Goal: Task Accomplishment & Management: Manage account settings

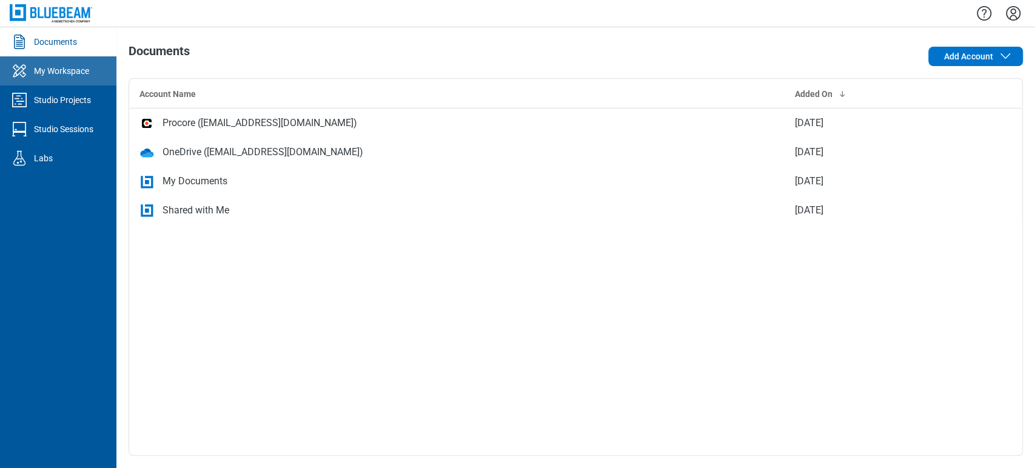
click at [89, 73] on div "My Workspace" at bounding box center [61, 71] width 55 height 12
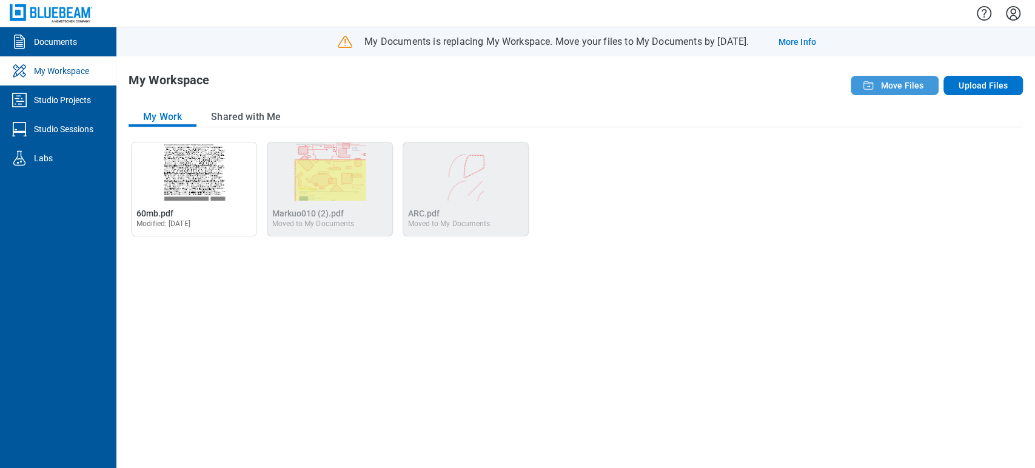
click at [898, 81] on span "Move Files" at bounding box center [901, 85] width 43 height 12
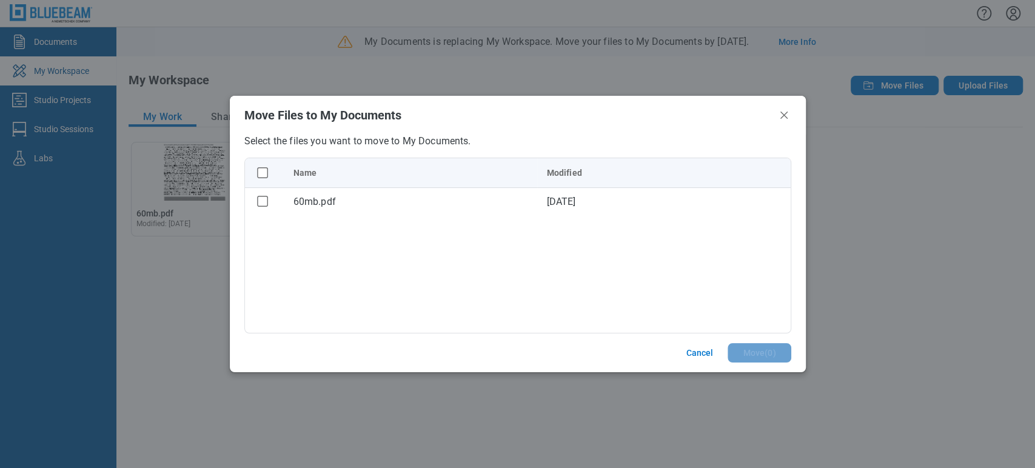
drag, startPoint x: 695, startPoint y: 356, endPoint x: 855, endPoint y: 224, distance: 208.4
click at [695, 357] on button "Cancel" at bounding box center [699, 352] width 56 height 19
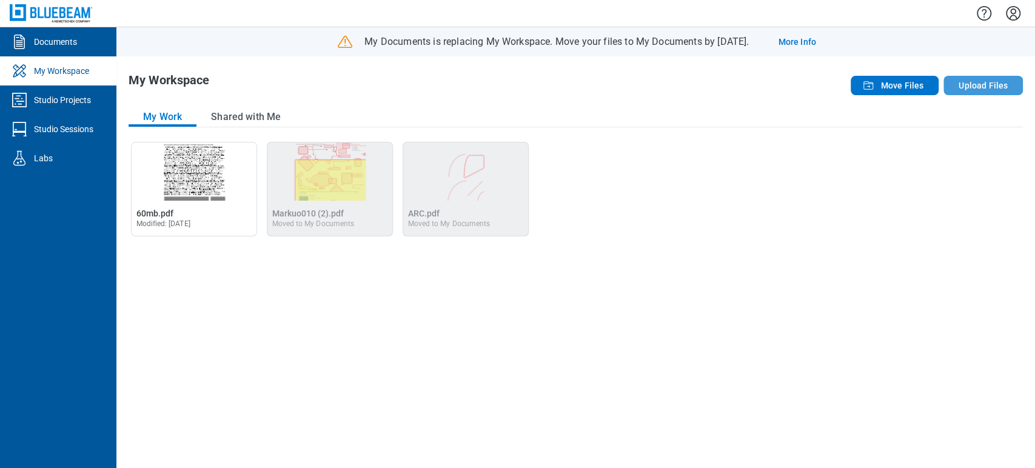
click at [992, 77] on button "Upload Files" at bounding box center [982, 85] width 79 height 19
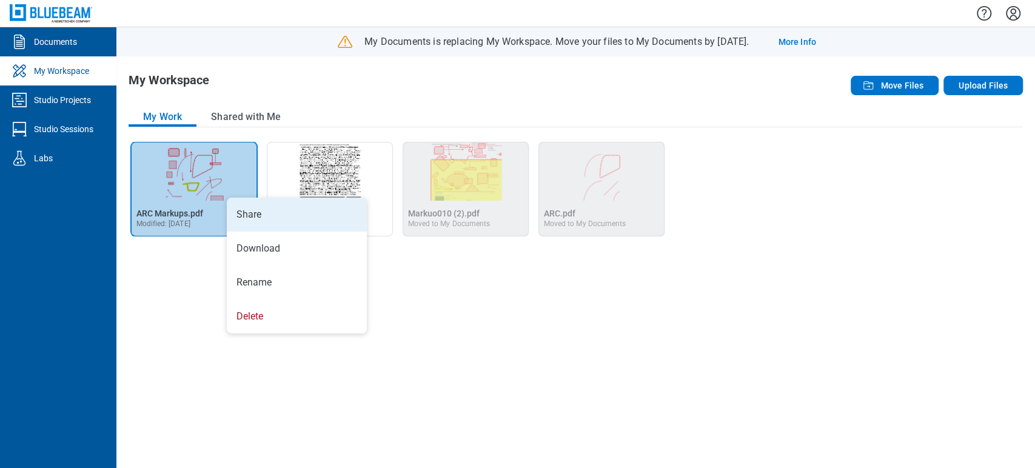
click at [231, 198] on li "Share" at bounding box center [297, 215] width 140 height 34
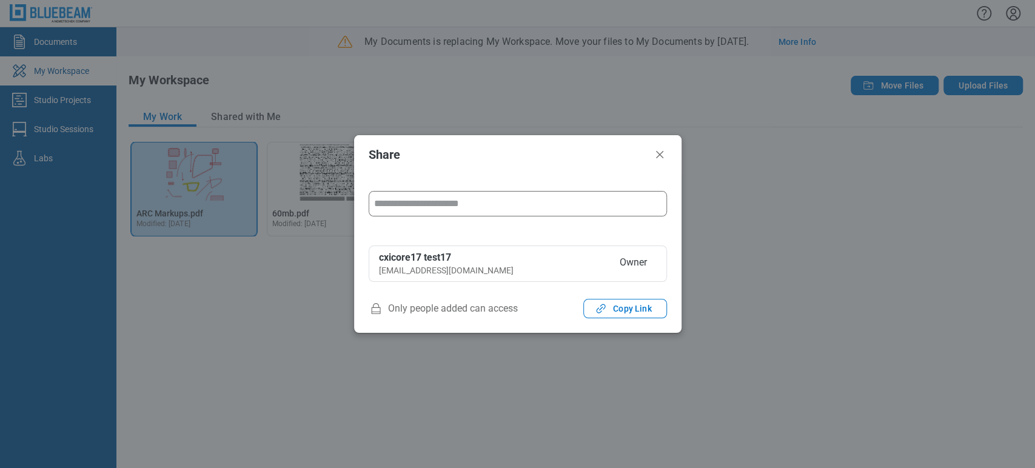
click at [469, 207] on input "form" at bounding box center [517, 204] width 297 height 24
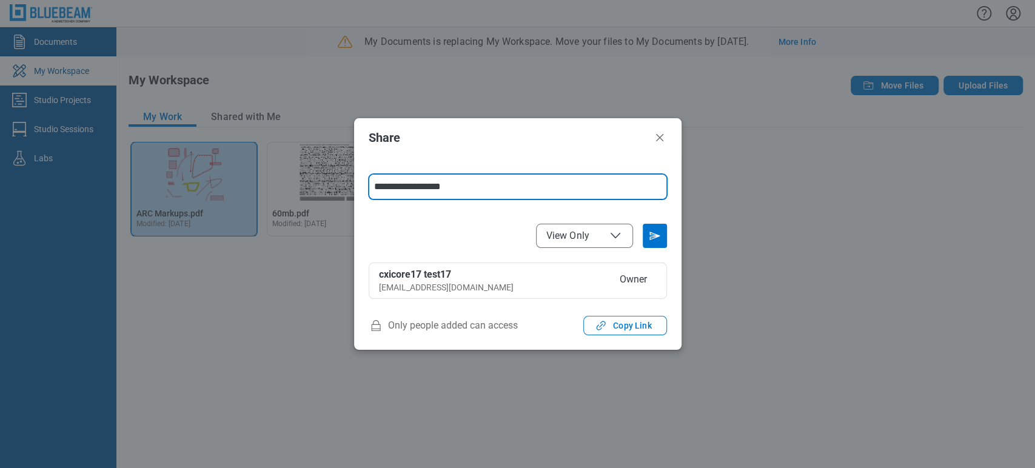
type input "**********"
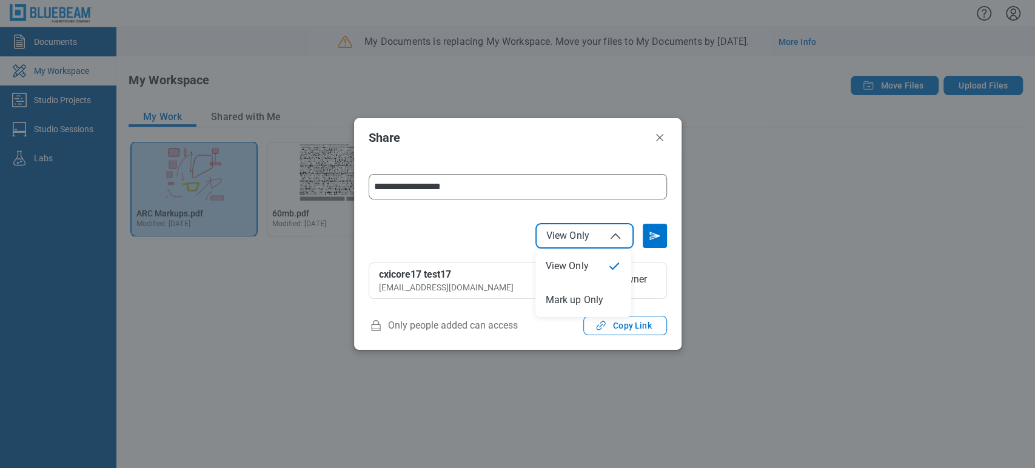
click at [587, 233] on span "View Only" at bounding box center [567, 236] width 43 height 12
click at [661, 234] on icon "Send email invitation" at bounding box center [654, 235] width 19 height 19
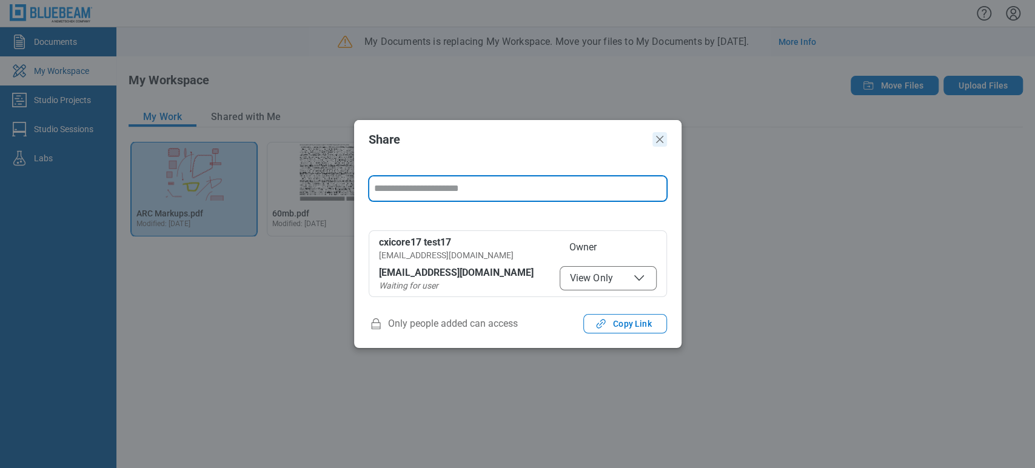
click at [659, 136] on icon "Close" at bounding box center [659, 139] width 15 height 15
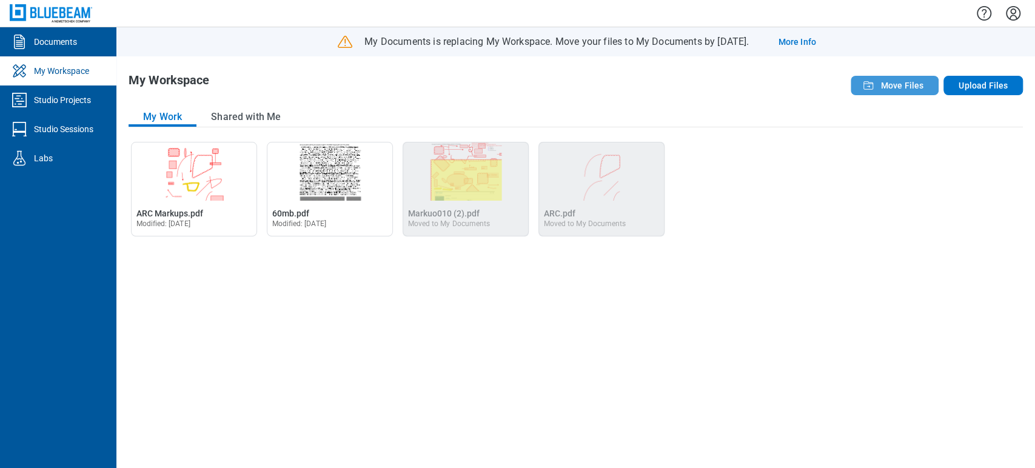
click at [921, 82] on span "Move Files" at bounding box center [901, 85] width 43 height 12
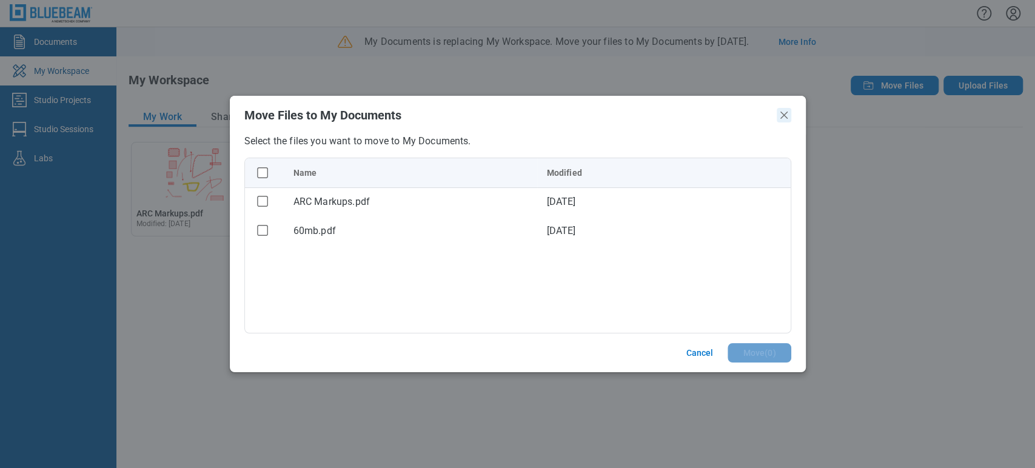
click at [785, 110] on icon "Close" at bounding box center [783, 115] width 15 height 15
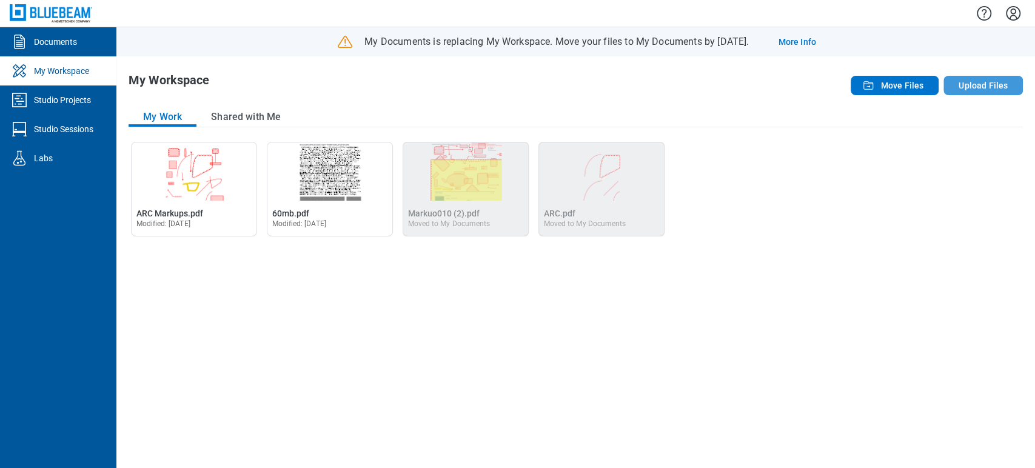
click at [965, 83] on button "Upload Files" at bounding box center [982, 85] width 79 height 19
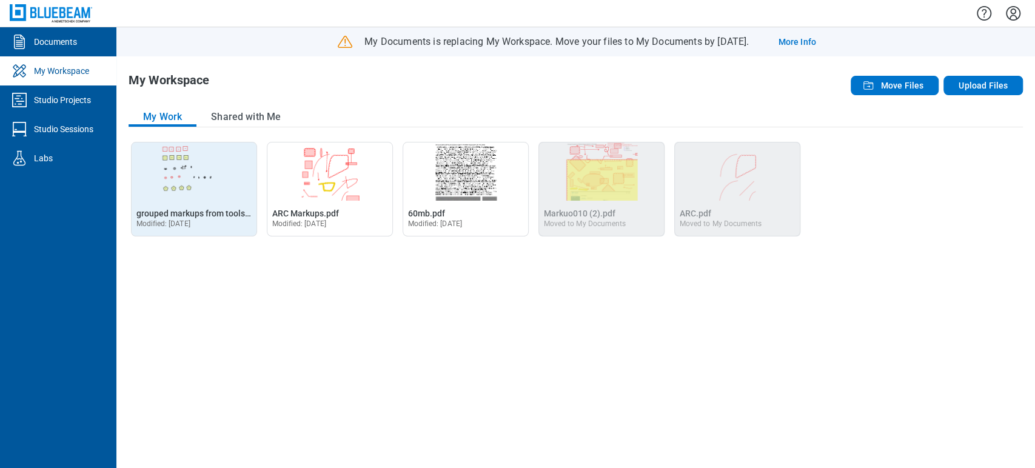
click at [182, 185] on img "Open grouped markups from toolsets (1).pdf in Editor" at bounding box center [194, 171] width 125 height 58
click at [209, 208] on span "grouped markups from toolsets (1).pdf" at bounding box center [210, 213] width 148 height 10
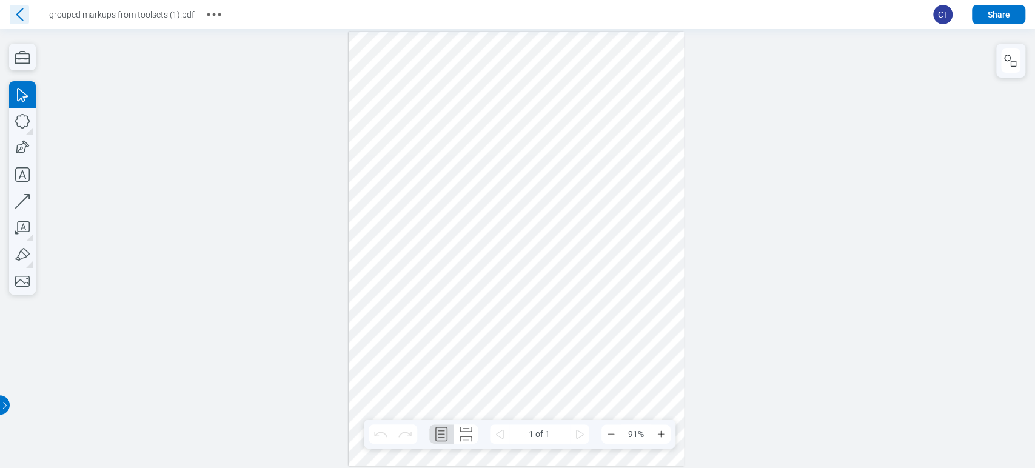
click at [15, 16] on icon at bounding box center [19, 14] width 19 height 19
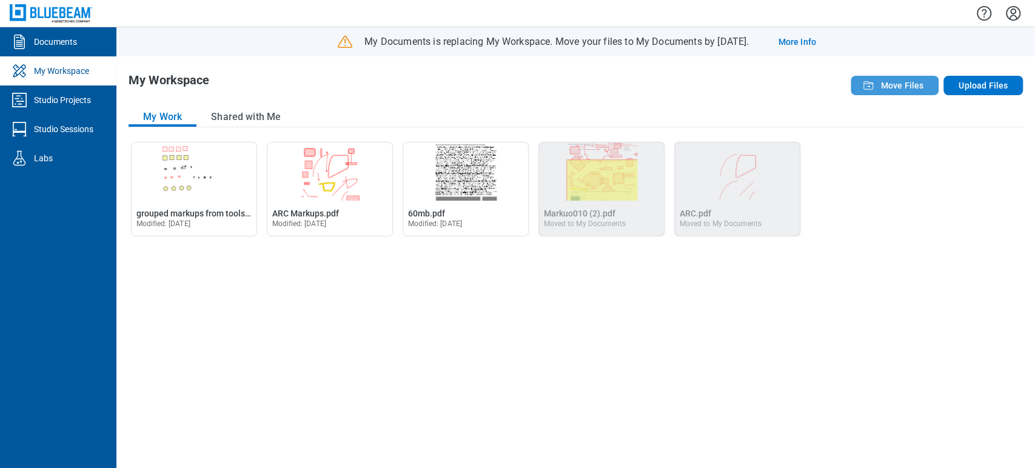
click at [911, 88] on span "Move Files" at bounding box center [901, 85] width 43 height 12
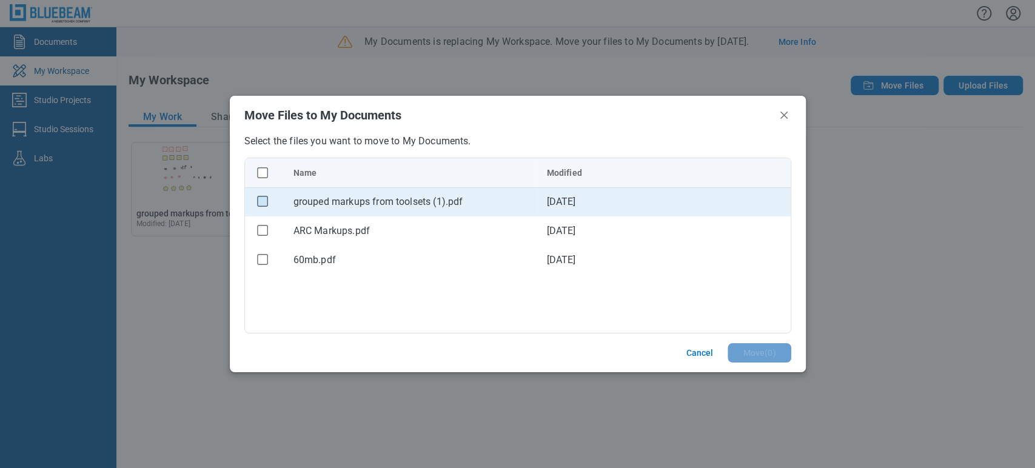
click at [259, 204] on rect "checkbox" at bounding box center [262, 201] width 10 height 10
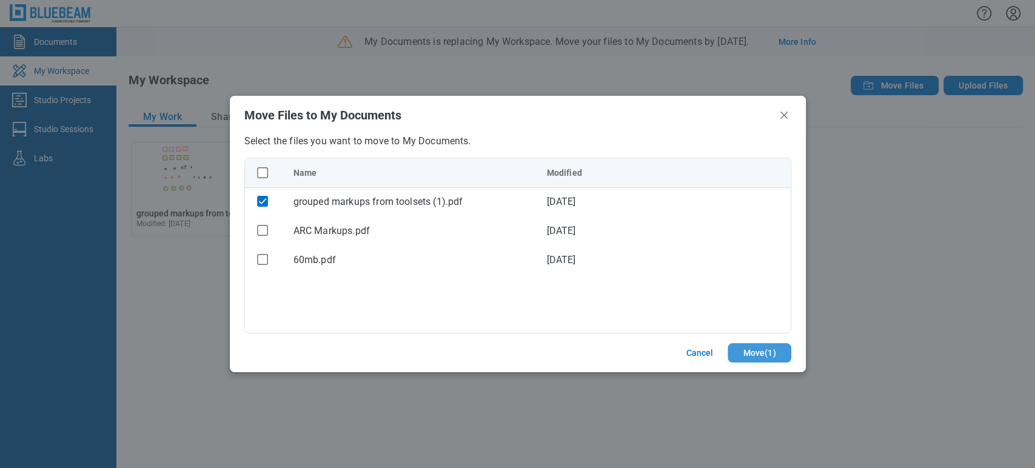
click at [752, 356] on button "Move ( 1 )" at bounding box center [758, 352] width 63 height 19
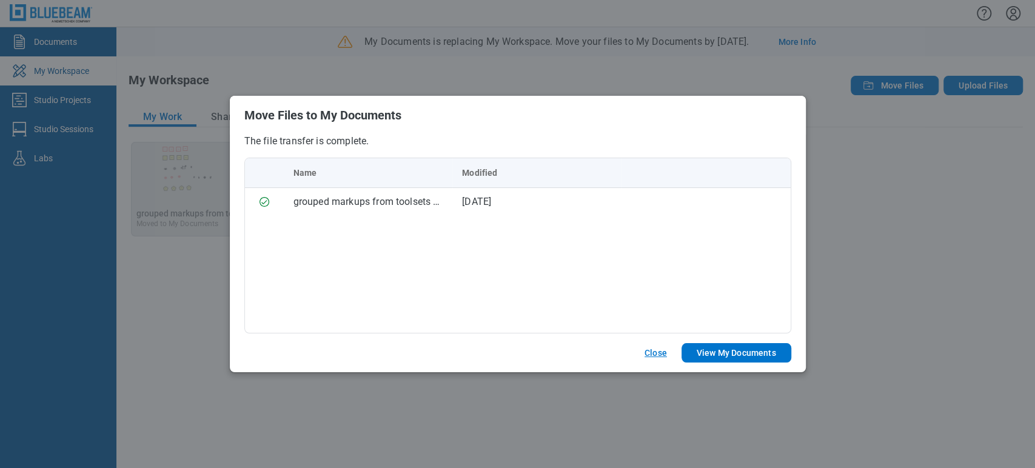
click at [659, 353] on button "Close" at bounding box center [656, 352] width 52 height 19
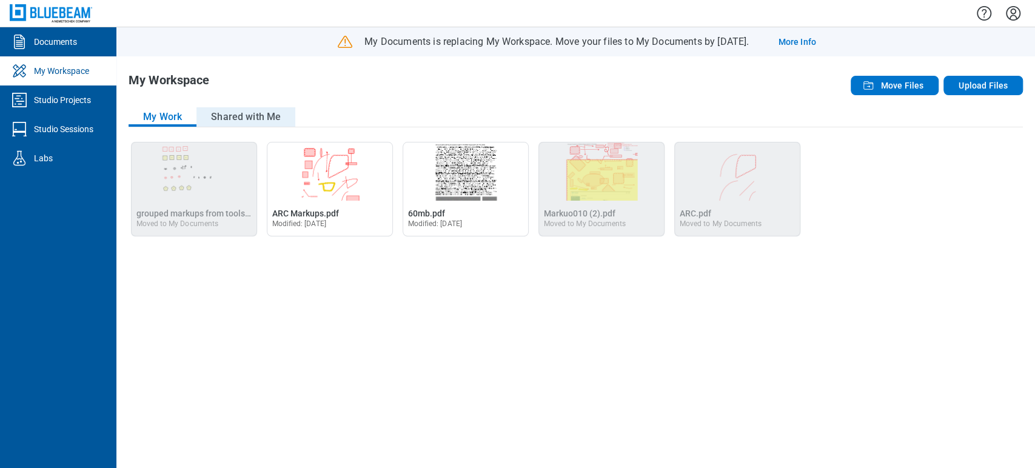
click at [257, 119] on button "Shared with Me" at bounding box center [245, 116] width 99 height 19
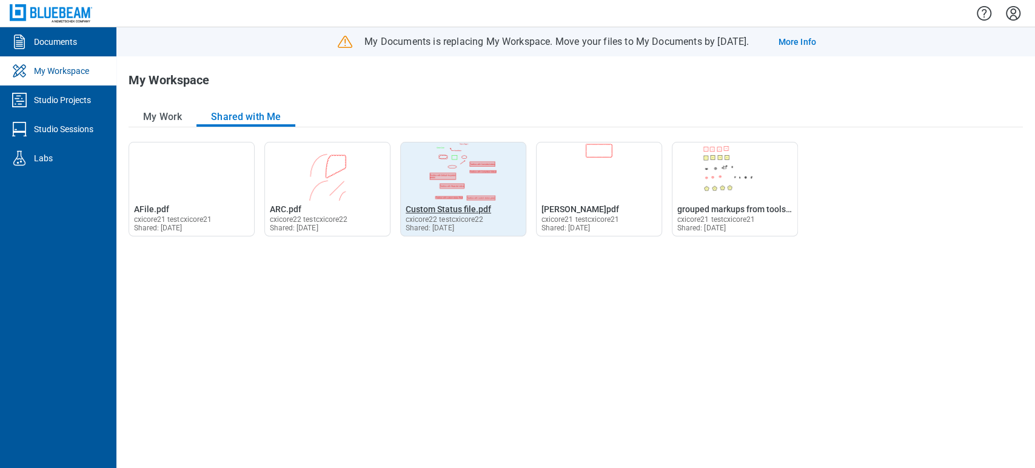
click at [454, 210] on span "Custom Status file.pdf" at bounding box center [447, 209] width 85 height 10
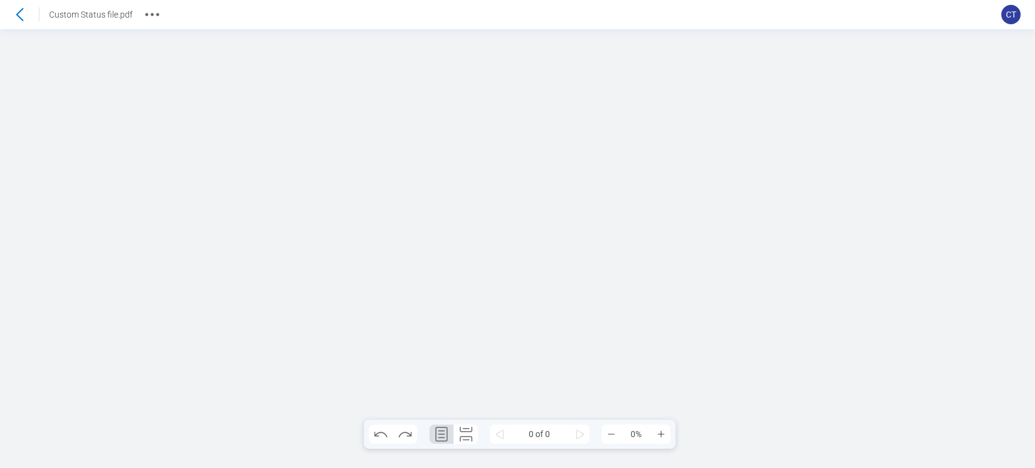
click at [941, 13] on header "Go back Custom Status file.pdf CT" at bounding box center [517, 14] width 1035 height 29
click at [15, 21] on icon at bounding box center [19, 14] width 19 height 19
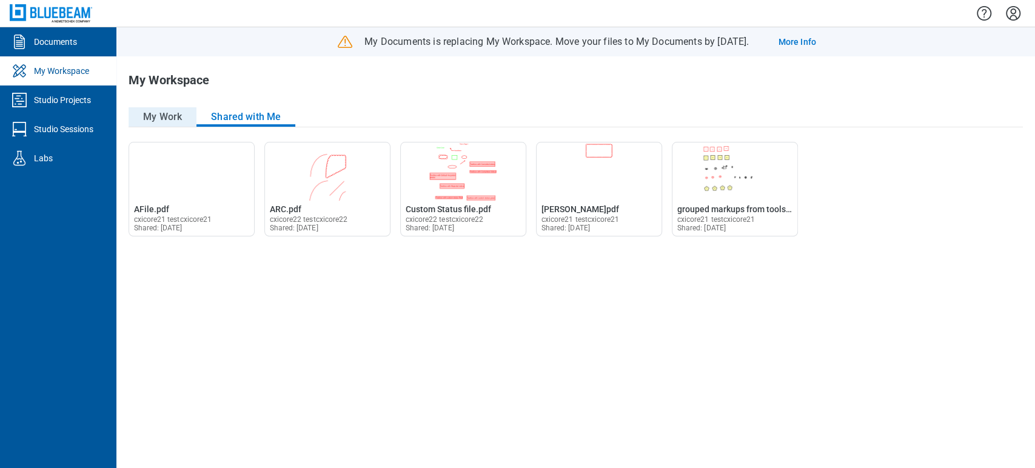
click at [162, 113] on button "My Work" at bounding box center [162, 116] width 68 height 19
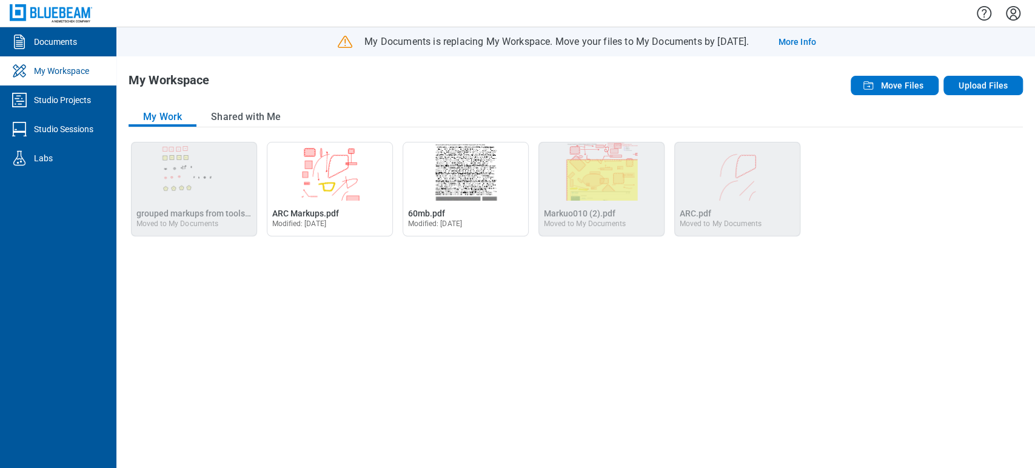
click at [1014, 13] on icon "Settings" at bounding box center [1012, 13] width 19 height 19
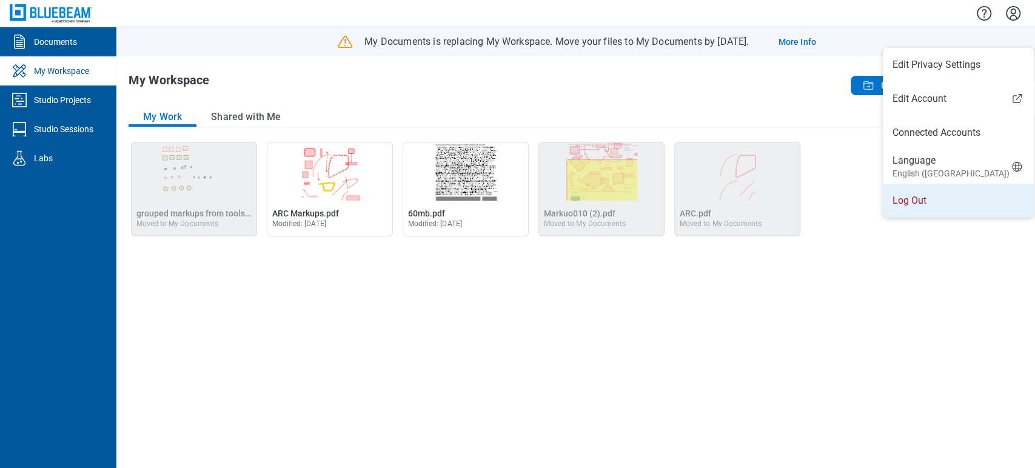
click at [905, 193] on li "Log Out" at bounding box center [957, 201] width 151 height 34
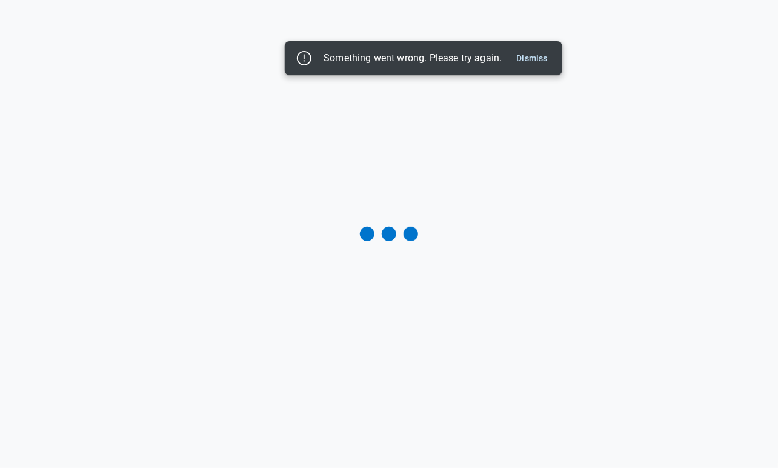
drag, startPoint x: 533, startPoint y: 57, endPoint x: 657, endPoint y: 47, distance: 124.1
click at [533, 58] on button "Dismiss" at bounding box center [532, 58] width 41 height 15
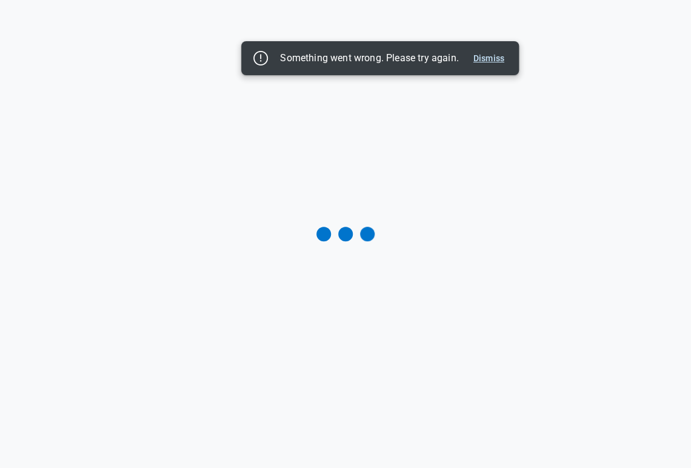
click at [500, 56] on button "Dismiss" at bounding box center [488, 58] width 41 height 15
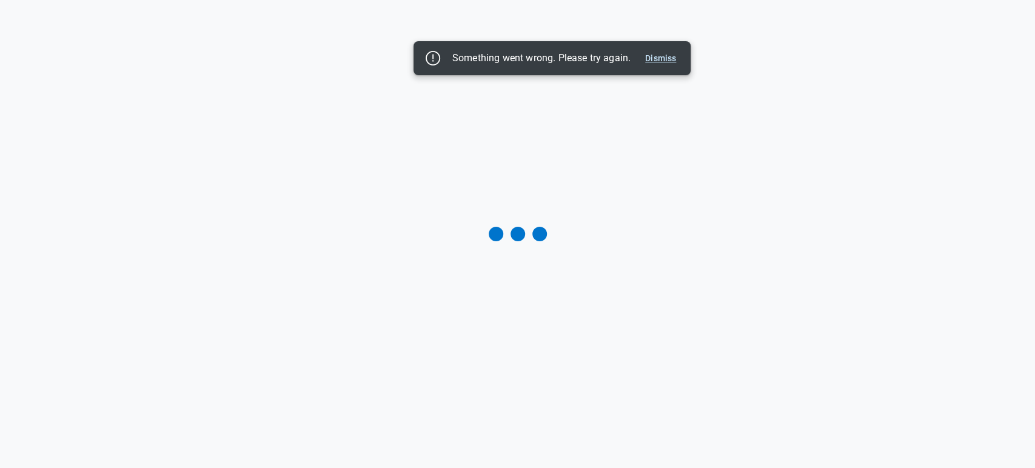
click at [670, 56] on button "Dismiss" at bounding box center [660, 58] width 41 height 15
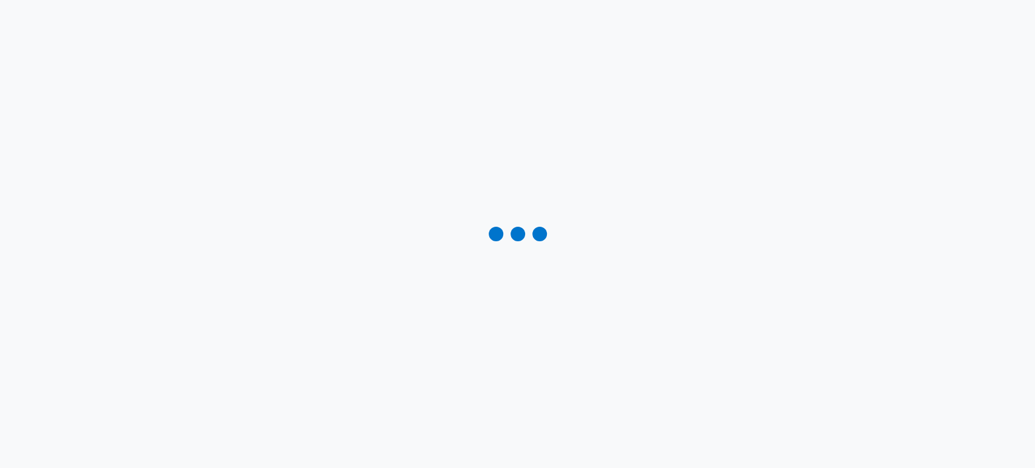
click at [664, 74] on div at bounding box center [517, 234] width 1035 height 468
drag, startPoint x: 1018, startPoint y: 1, endPoint x: 752, endPoint y: 426, distance: 501.8
click at [734, 460] on div at bounding box center [517, 234] width 1035 height 468
